Goal: Information Seeking & Learning: Learn about a topic

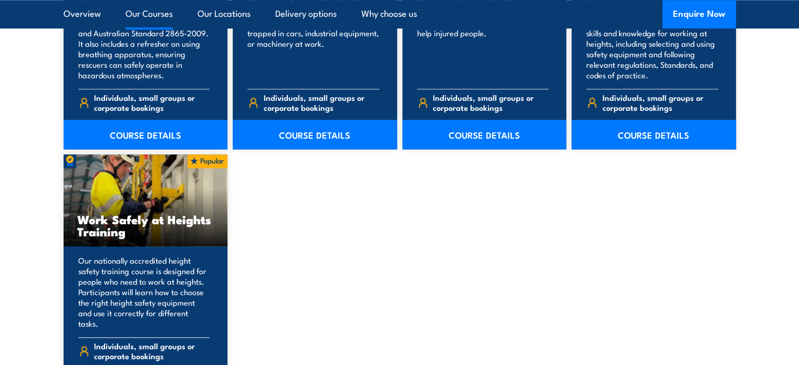
scroll to position [1366, 0]
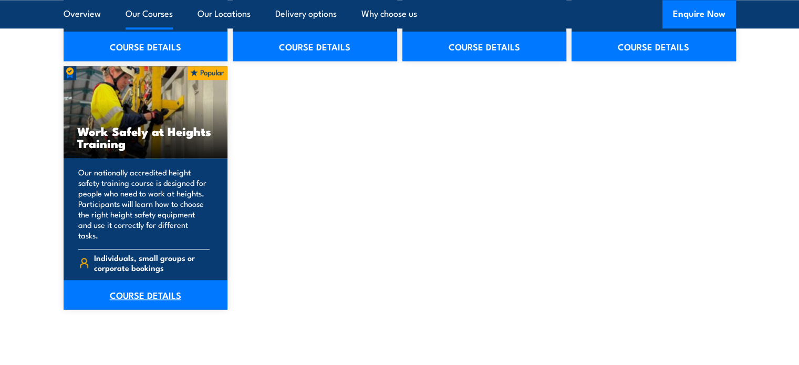
click at [140, 280] on link "COURSE DETAILS" at bounding box center [146, 294] width 164 height 29
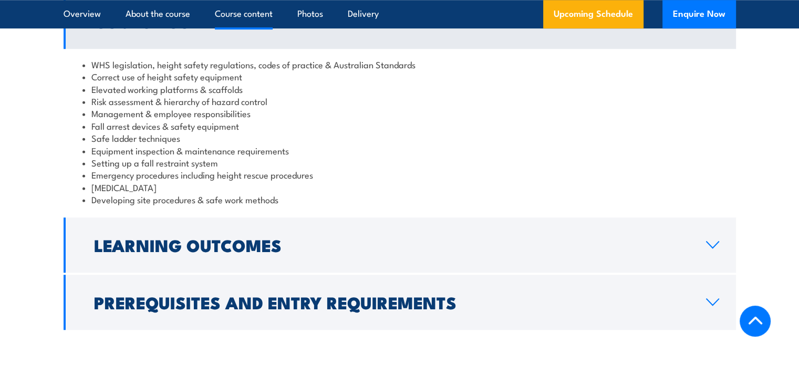
scroll to position [893, 0]
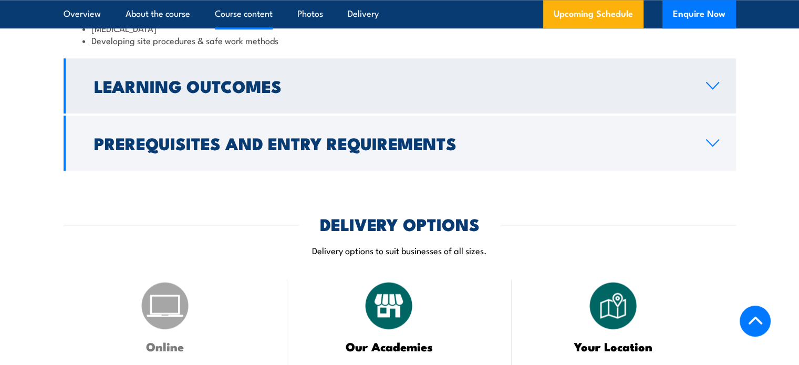
click at [229, 82] on h2 "Learning Outcomes" at bounding box center [391, 85] width 595 height 15
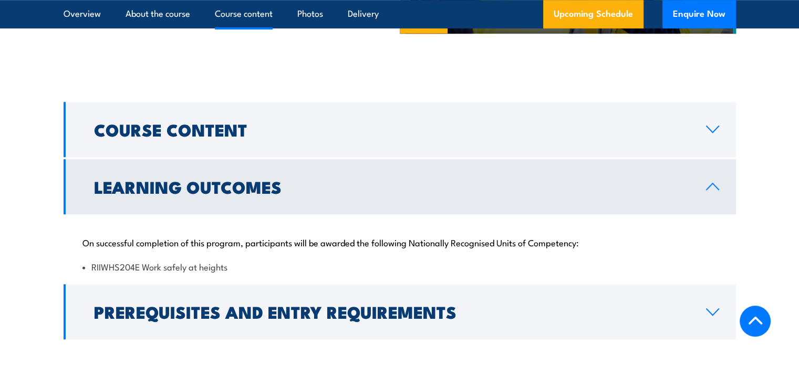
scroll to position [838, 0]
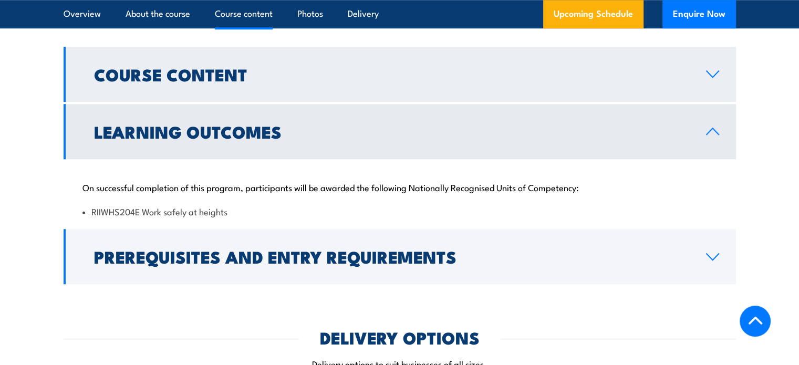
click at [191, 98] on link "Course Content" at bounding box center [400, 74] width 672 height 55
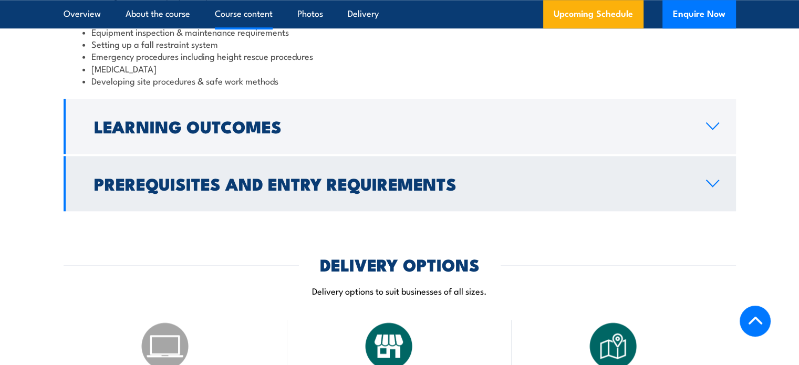
scroll to position [1101, 0]
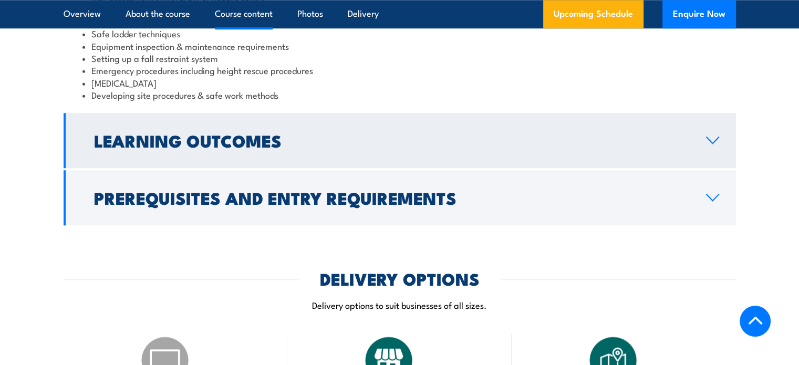
click at [165, 141] on h2 "Learning Outcomes" at bounding box center [391, 140] width 595 height 15
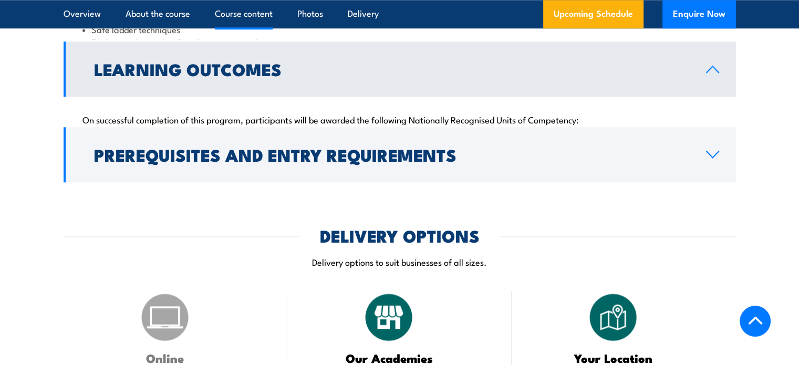
scroll to position [954, 0]
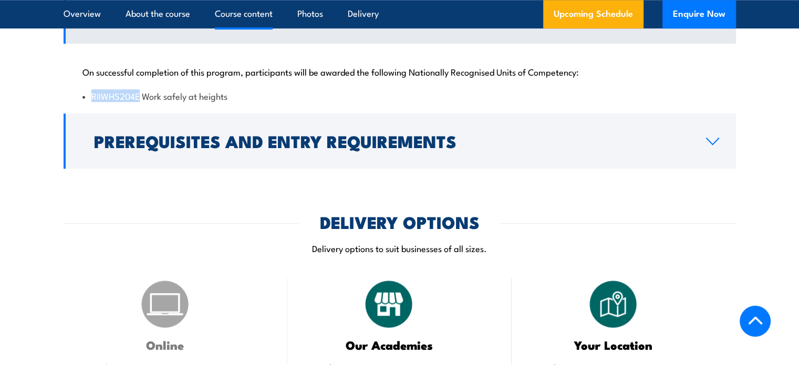
drag, startPoint x: 91, startPoint y: 92, endPoint x: 139, endPoint y: 97, distance: 47.5
click at [139, 97] on li "RIIWHS204E Work safely at heights" at bounding box center [399, 96] width 635 height 12
click at [131, 96] on li "RIIWHS204E Work safely at heights" at bounding box center [399, 96] width 635 height 12
drag, startPoint x: 65, startPoint y: 98, endPoint x: 84, endPoint y: 96, distance: 19.0
click at [65, 98] on div "On successful completion of this program, participants will be awarded the foll…" at bounding box center [400, 78] width 672 height 68
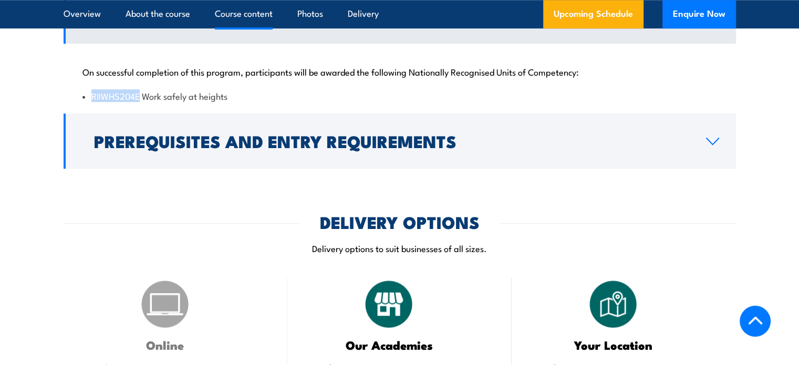
click at [90, 93] on li "RIIWHS204E Work safely at heights" at bounding box center [399, 96] width 635 height 12
drag, startPoint x: 92, startPoint y: 93, endPoint x: 227, endPoint y: 94, distance: 135.0
click at [229, 92] on li "RIIWHS204E Work safely at heights" at bounding box center [399, 96] width 635 height 12
copy li "RIIWHS204E Work safely at heights"
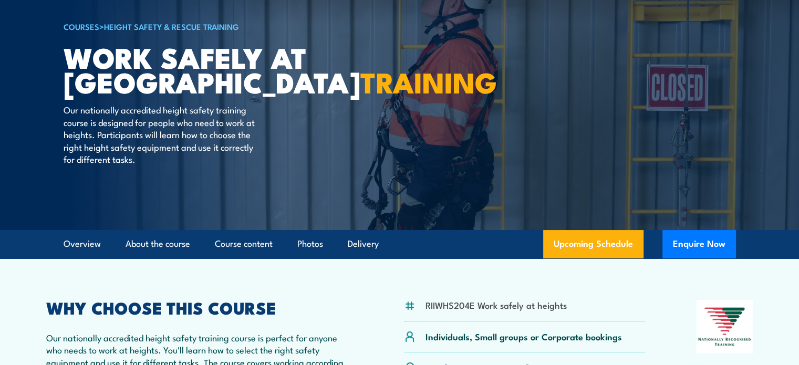
scroll to position [0, 0]
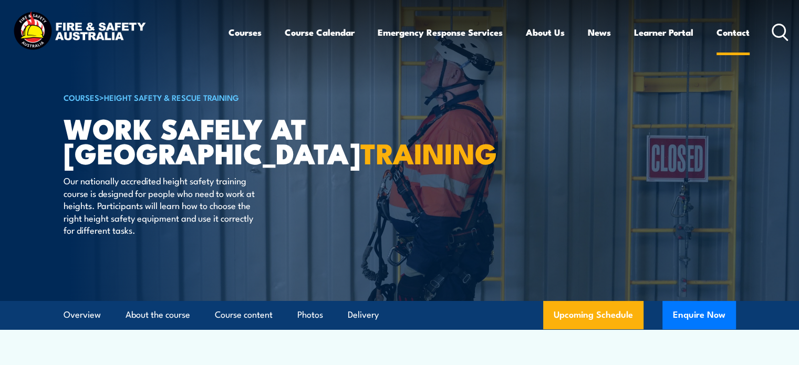
click at [739, 37] on link "Contact" at bounding box center [733, 32] width 33 height 28
